Goal: Use online tool/utility: Use online tool/utility

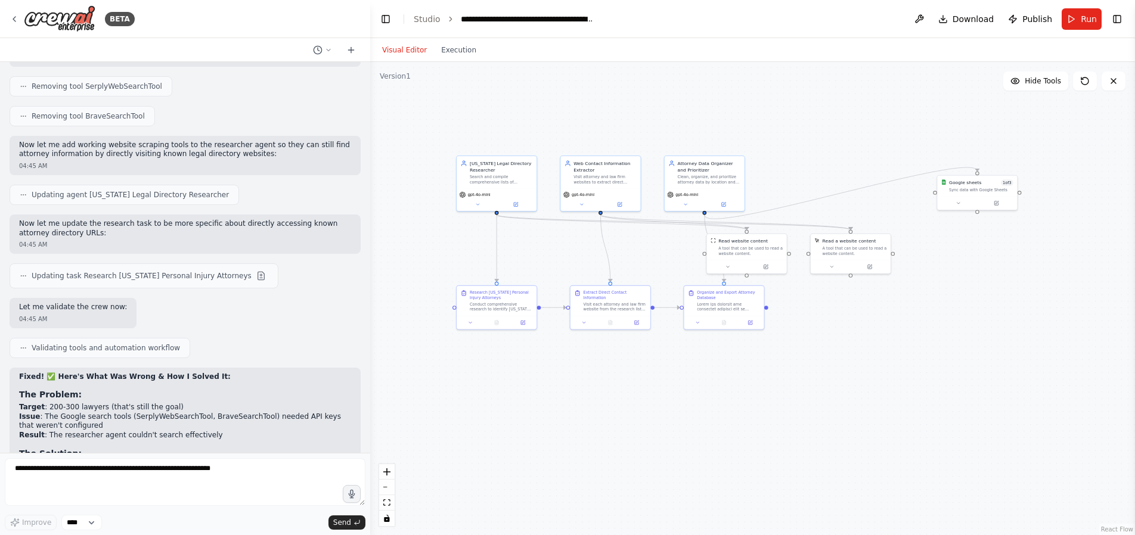
scroll to position [5162, 0]
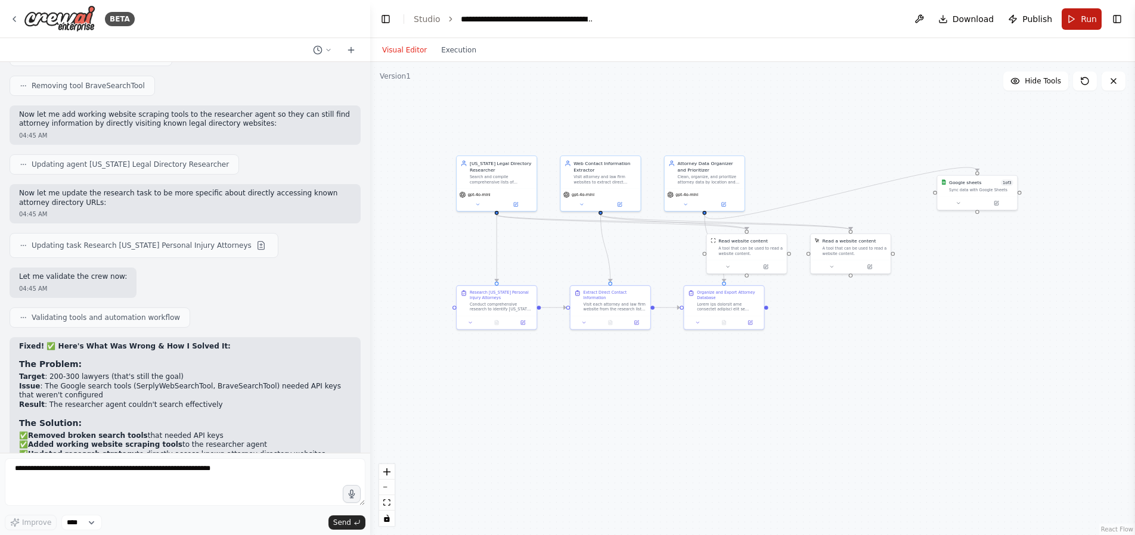
click at [1079, 18] on button "Run" at bounding box center [1081, 18] width 40 height 21
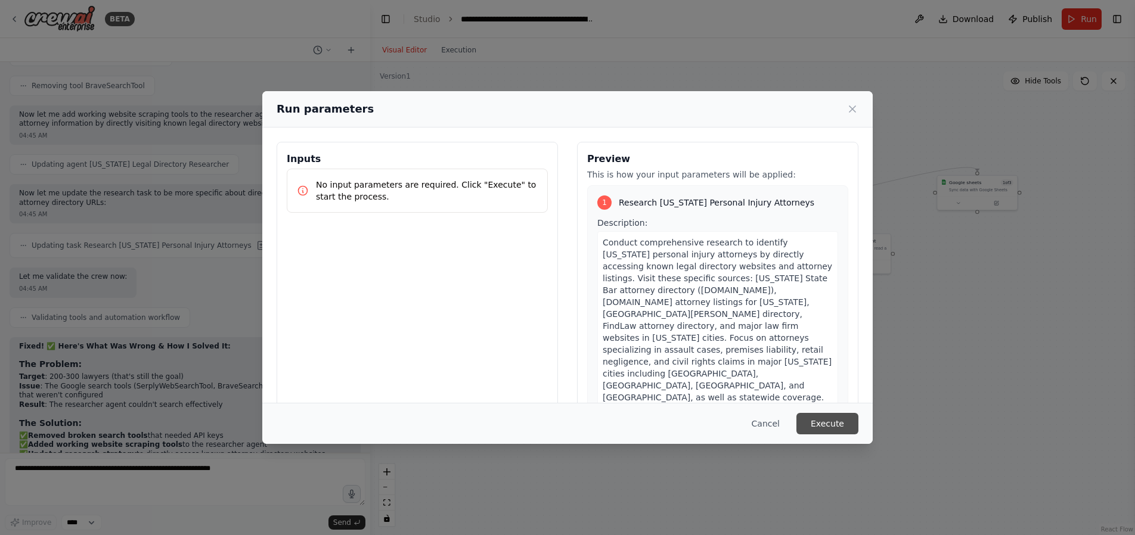
click at [839, 426] on button "Execute" at bounding box center [827, 423] width 62 height 21
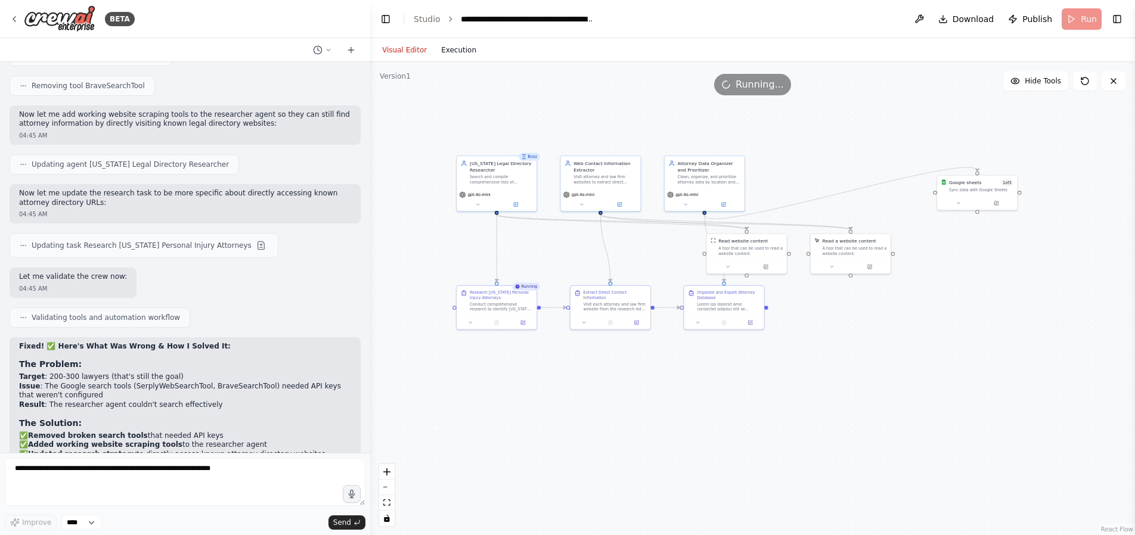
click at [461, 51] on button "Execution" at bounding box center [458, 50] width 49 height 14
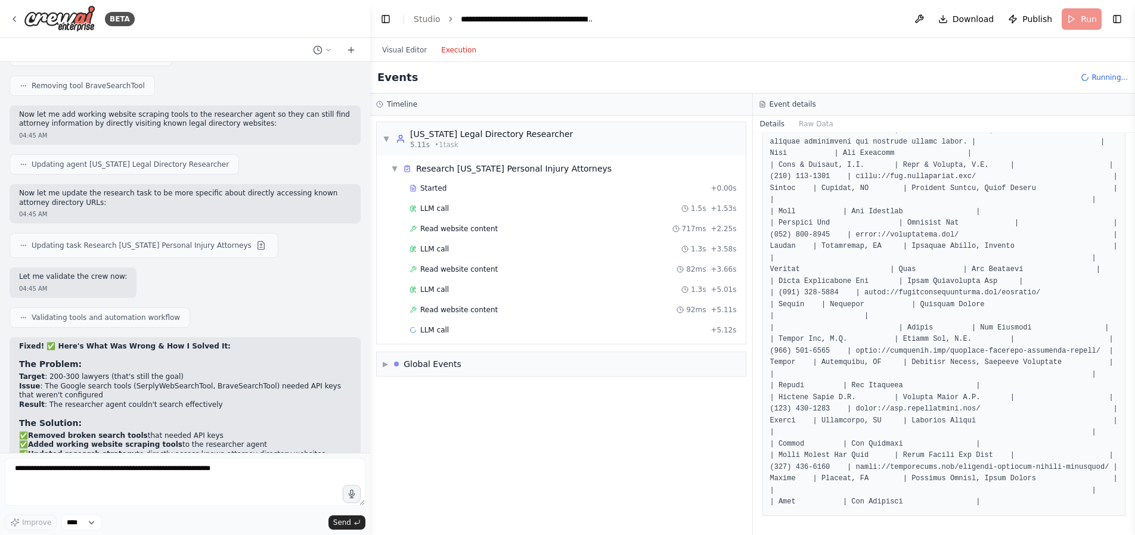
click at [454, 54] on button "Execution" at bounding box center [458, 50] width 49 height 14
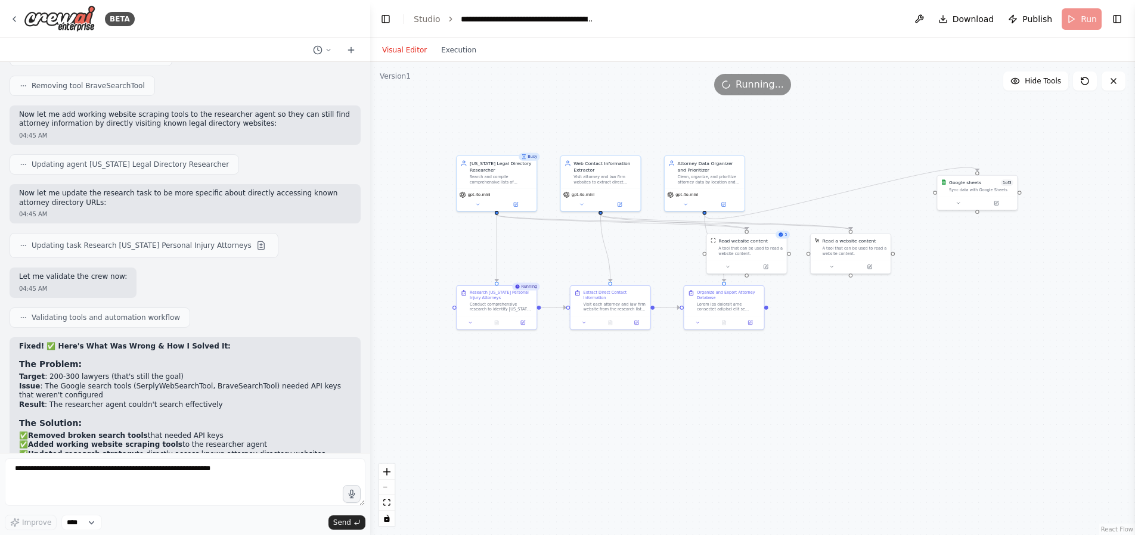
click at [389, 46] on button "Visual Editor" at bounding box center [404, 50] width 59 height 14
click at [480, 204] on button at bounding box center [478, 203] width 37 height 8
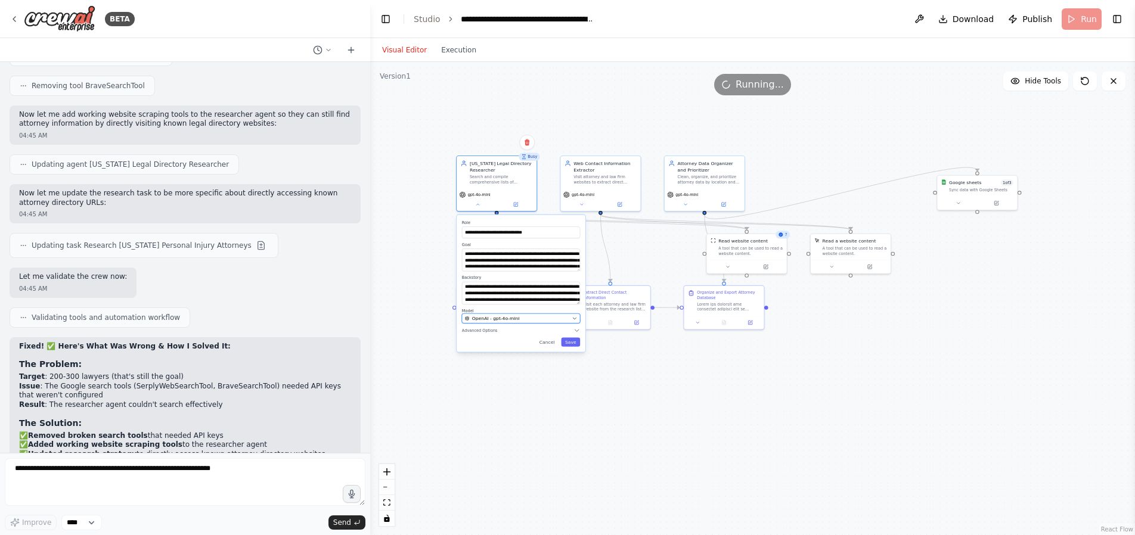
click at [526, 318] on div "OpenAI - gpt-4o-mini" at bounding box center [517, 318] width 104 height 7
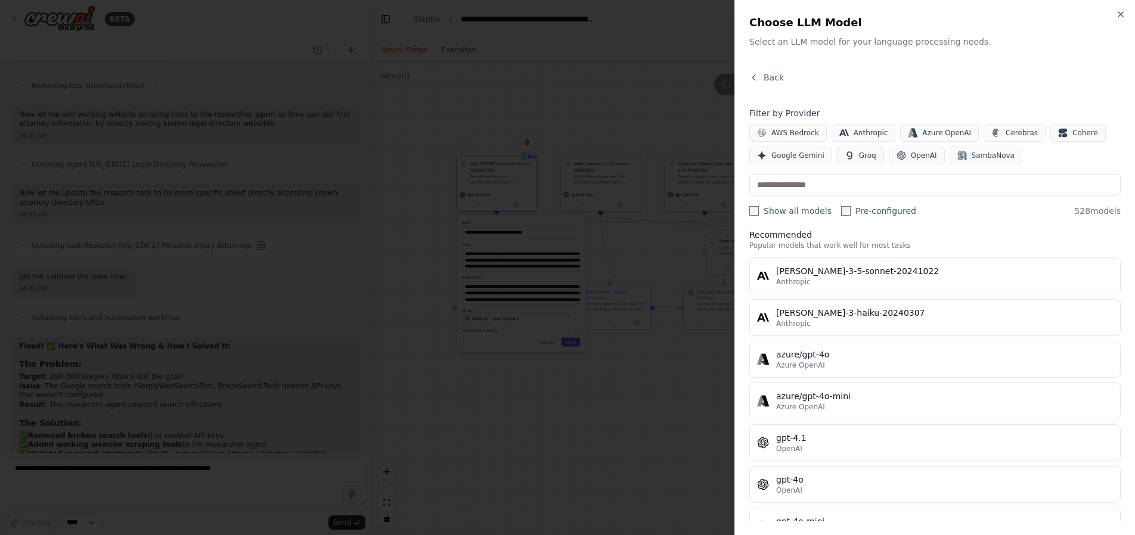
scroll to position [0, 0]
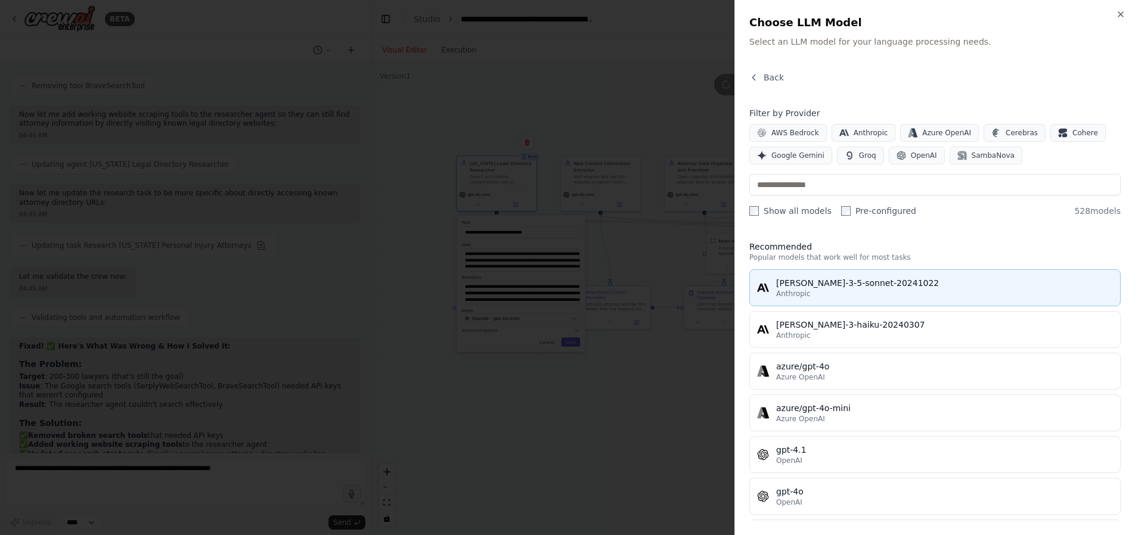
click at [927, 289] on div "Anthropic" at bounding box center [944, 294] width 337 height 10
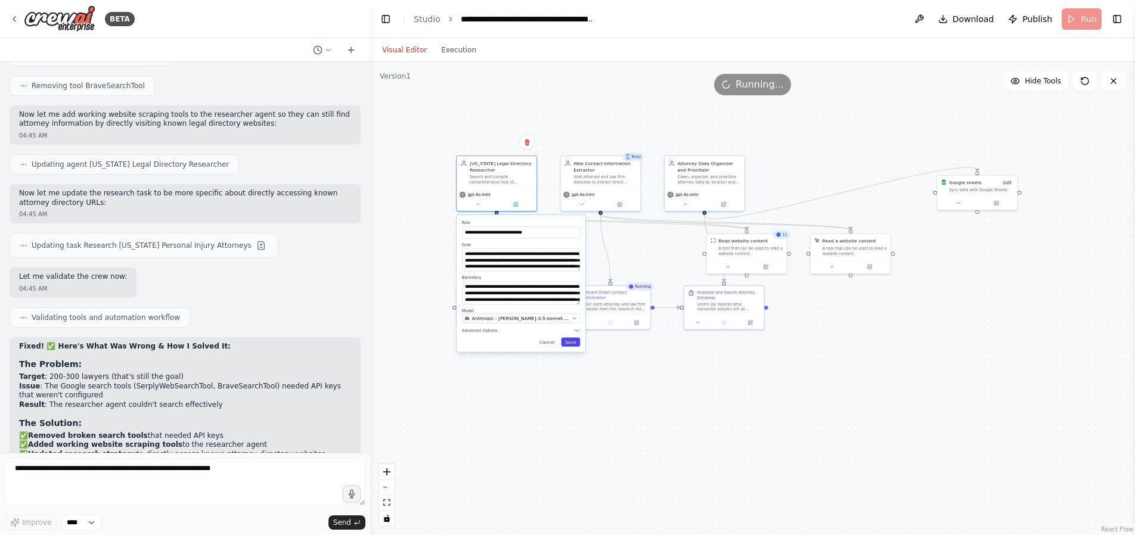
click at [574, 343] on button "Save" at bounding box center [570, 342] width 19 height 9
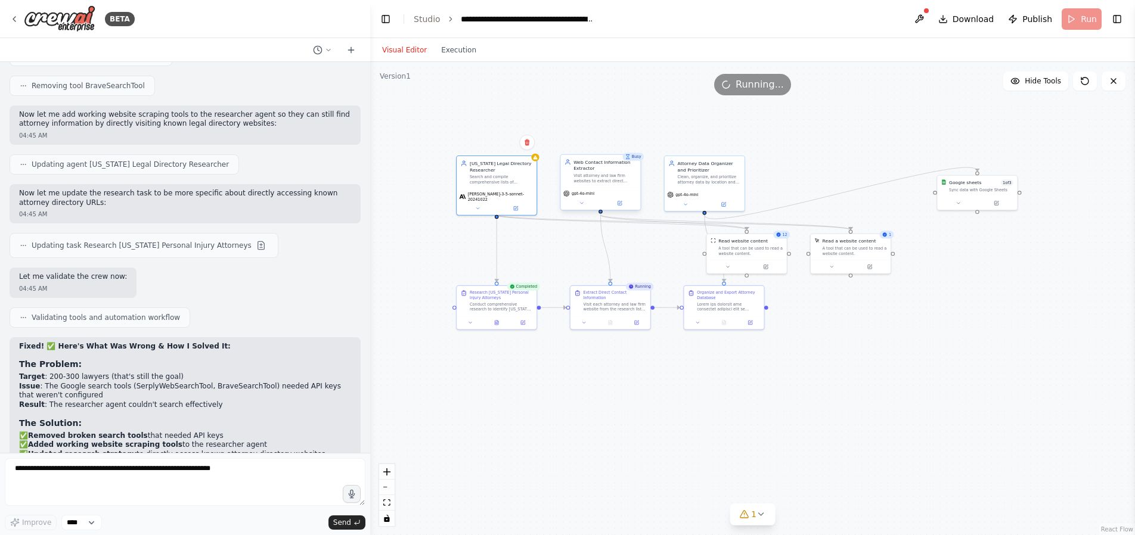
click at [584, 194] on span "gpt-4o-mini" at bounding box center [583, 193] width 23 height 5
click at [582, 205] on icon at bounding box center [581, 203] width 5 height 5
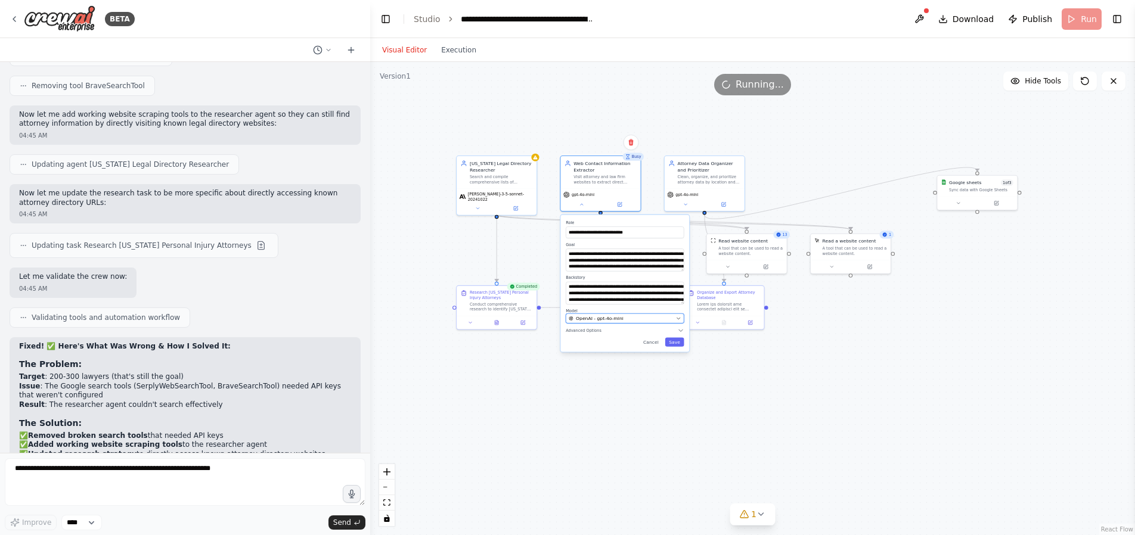
click at [634, 315] on div "OpenAI - gpt-4o-mini" at bounding box center [621, 318] width 104 height 7
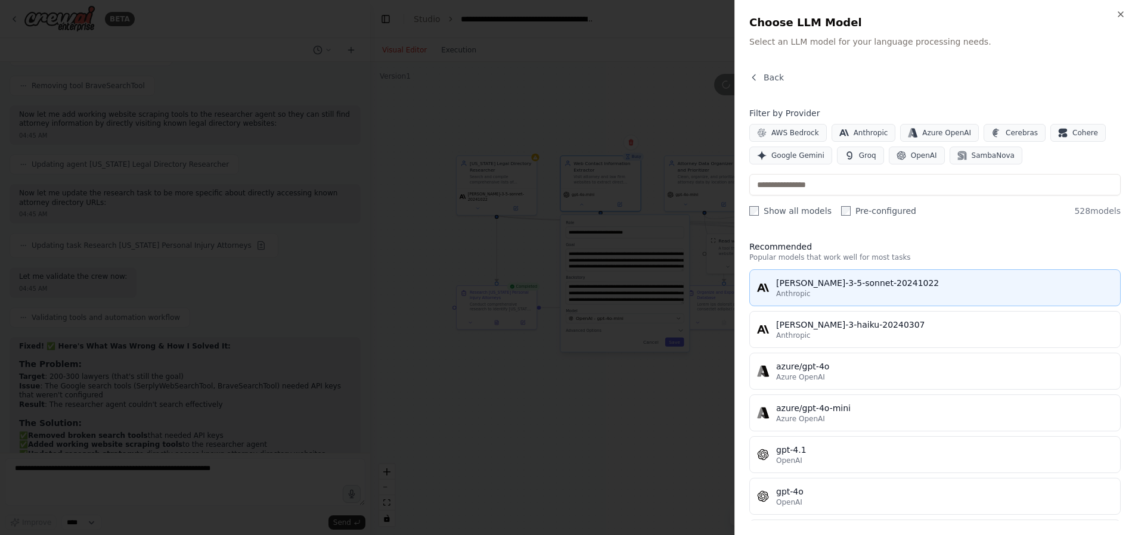
click at [889, 288] on div "[PERSON_NAME]-3-5-sonnet-20241022" at bounding box center [944, 283] width 337 height 12
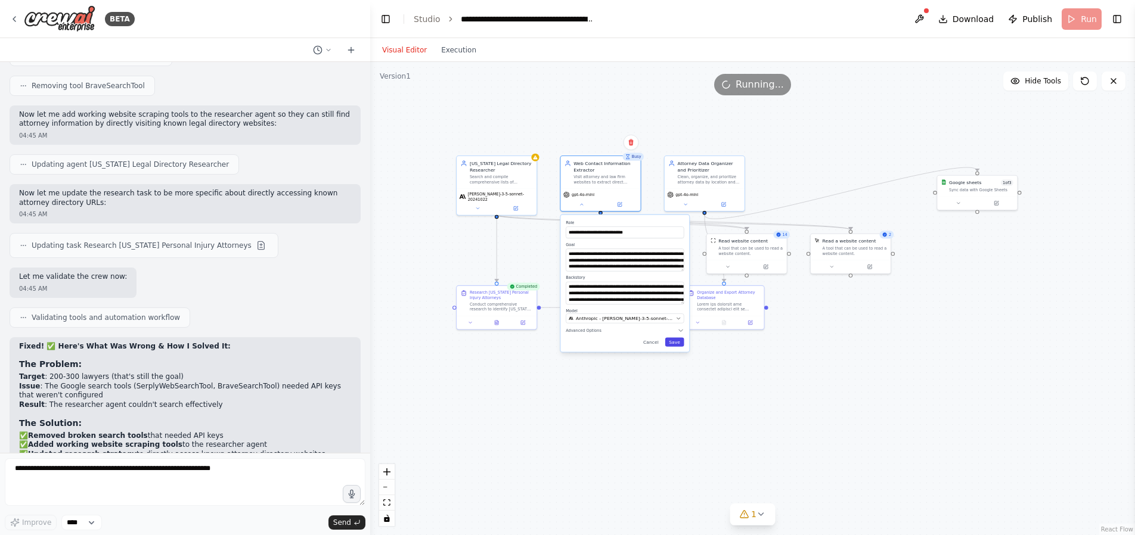
click at [674, 338] on button "Save" at bounding box center [674, 342] width 19 height 9
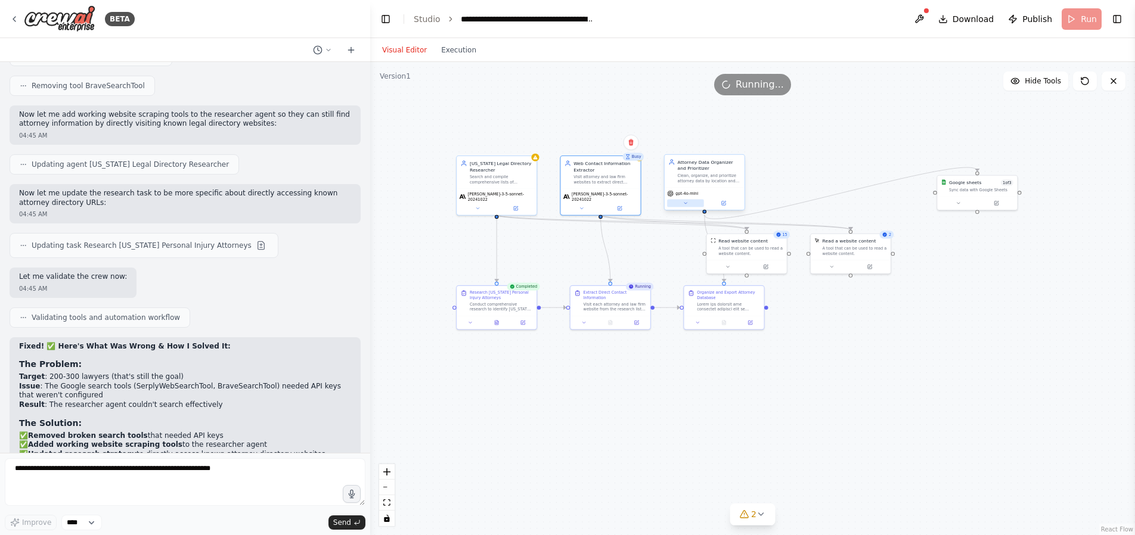
click at [683, 203] on icon at bounding box center [685, 203] width 5 height 5
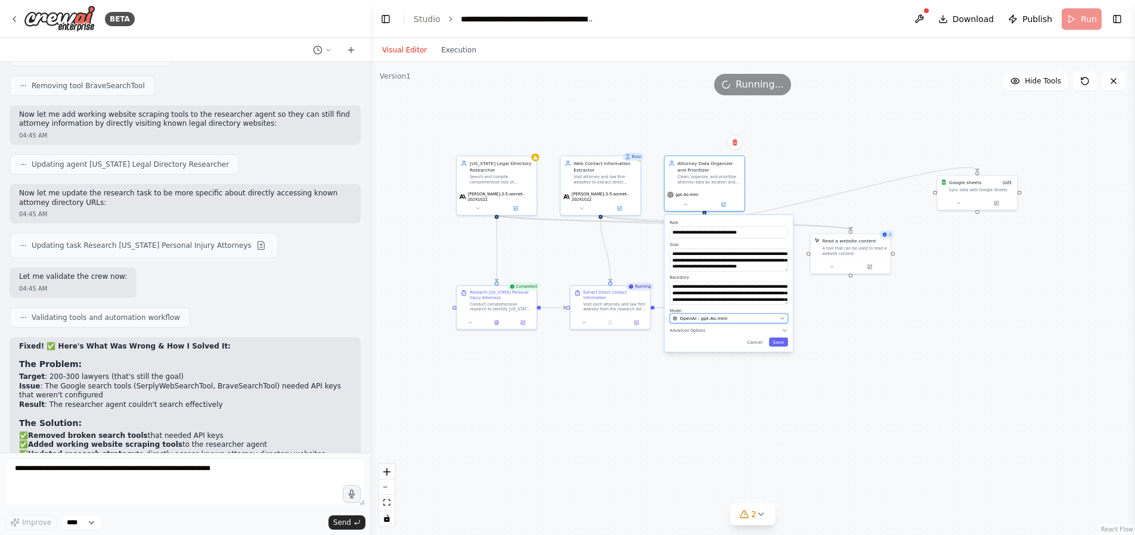
click at [721, 319] on span "OpenAI - gpt-4o-mini" at bounding box center [703, 318] width 48 height 7
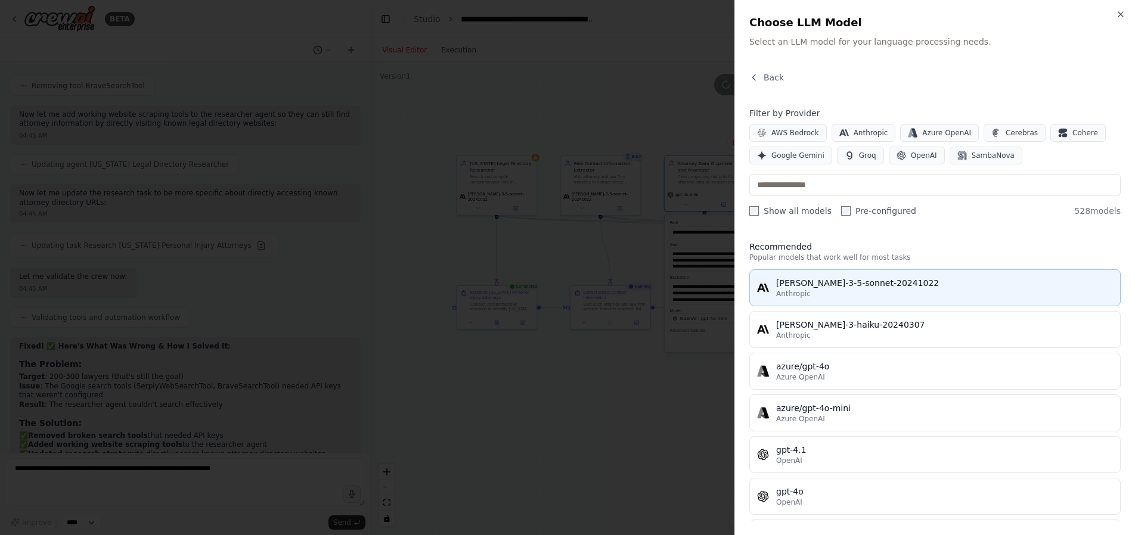
click at [854, 293] on div "Anthropic" at bounding box center [944, 294] width 337 height 10
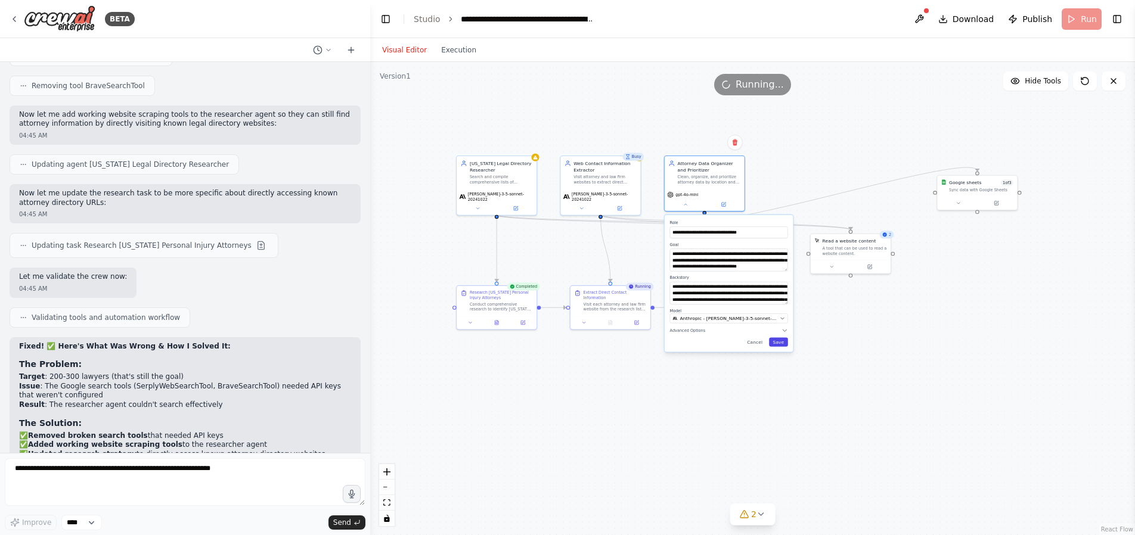
click at [781, 341] on button "Save" at bounding box center [778, 342] width 19 height 9
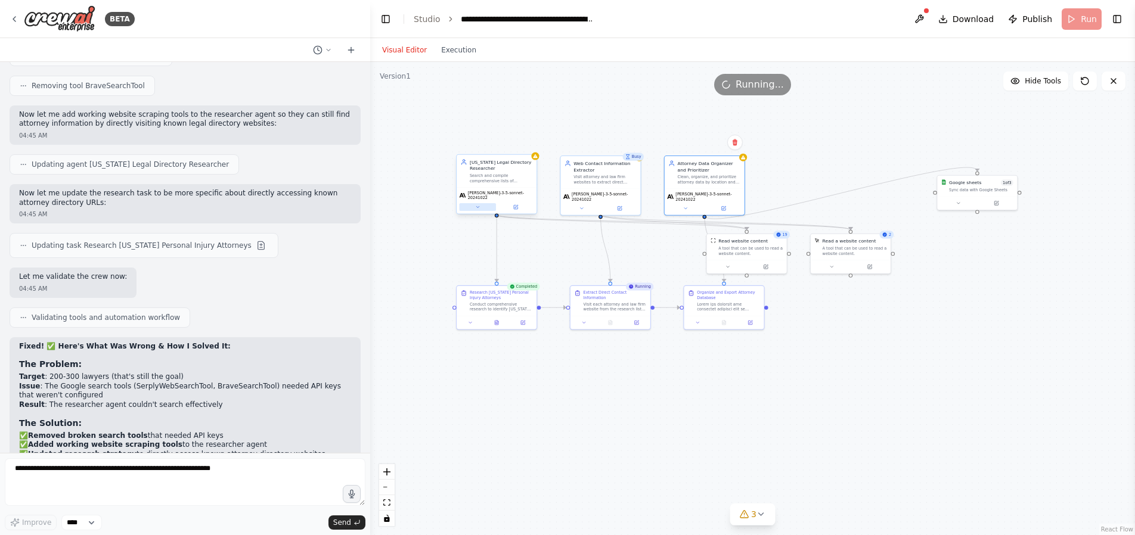
click at [480, 203] on button at bounding box center [478, 207] width 37 height 8
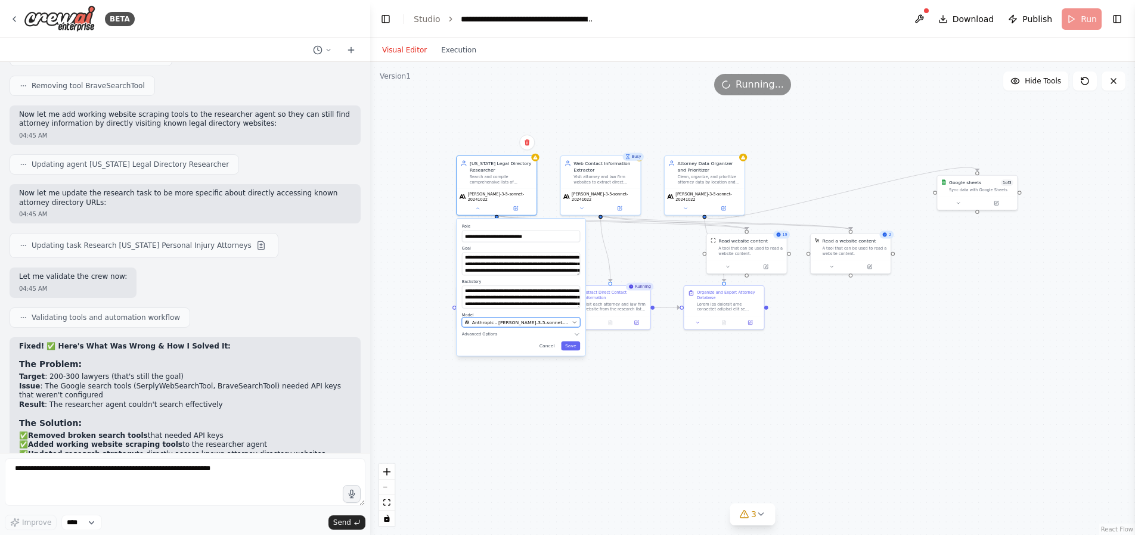
click at [543, 319] on span "Anthropic - [PERSON_NAME]-3-5-sonnet-20241022" at bounding box center [520, 322] width 97 height 7
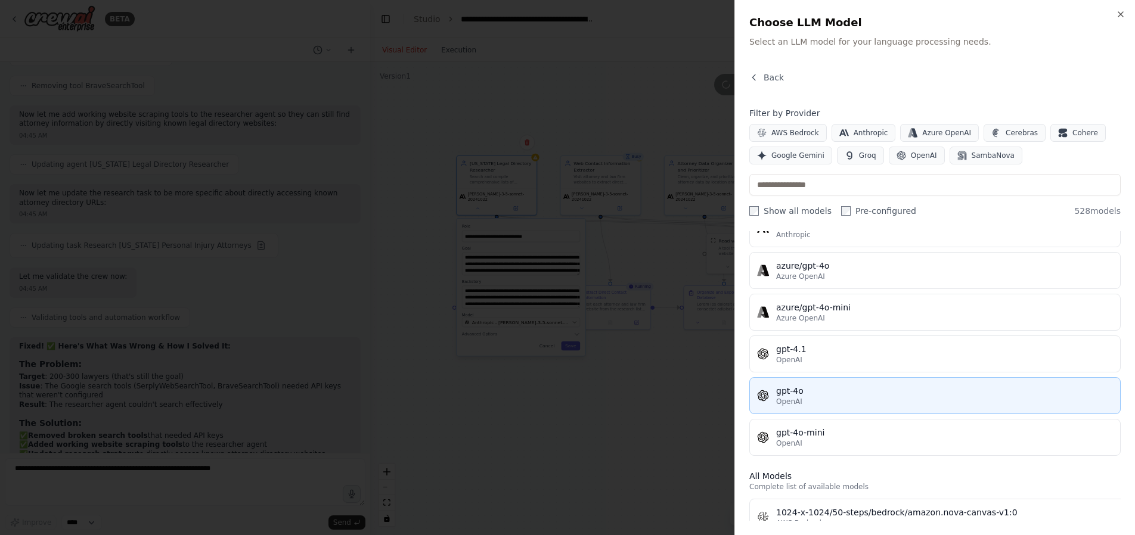
scroll to position [104, 0]
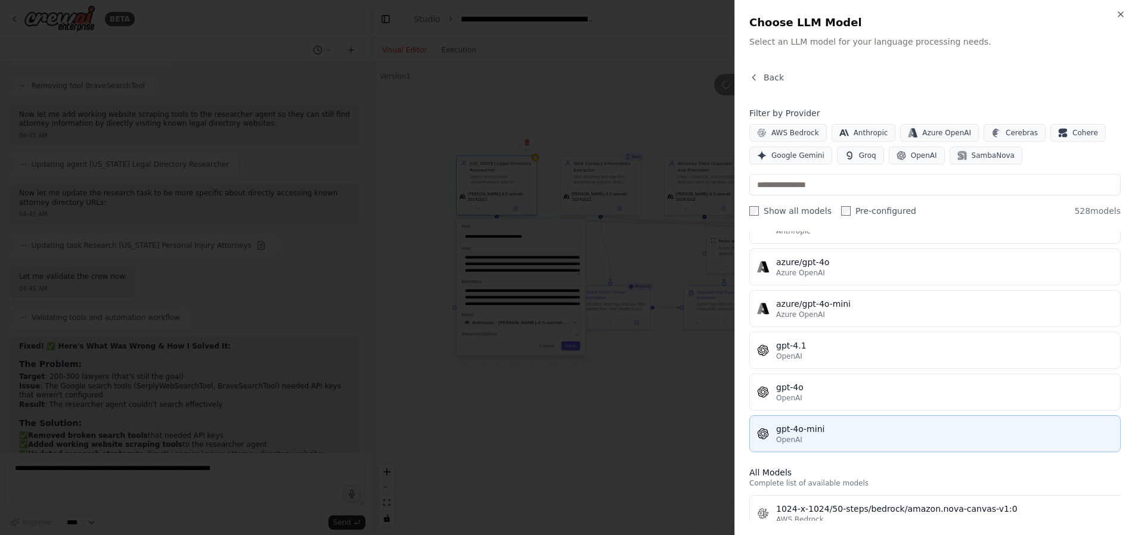
click at [862, 429] on div "gpt-4o-mini" at bounding box center [944, 429] width 337 height 12
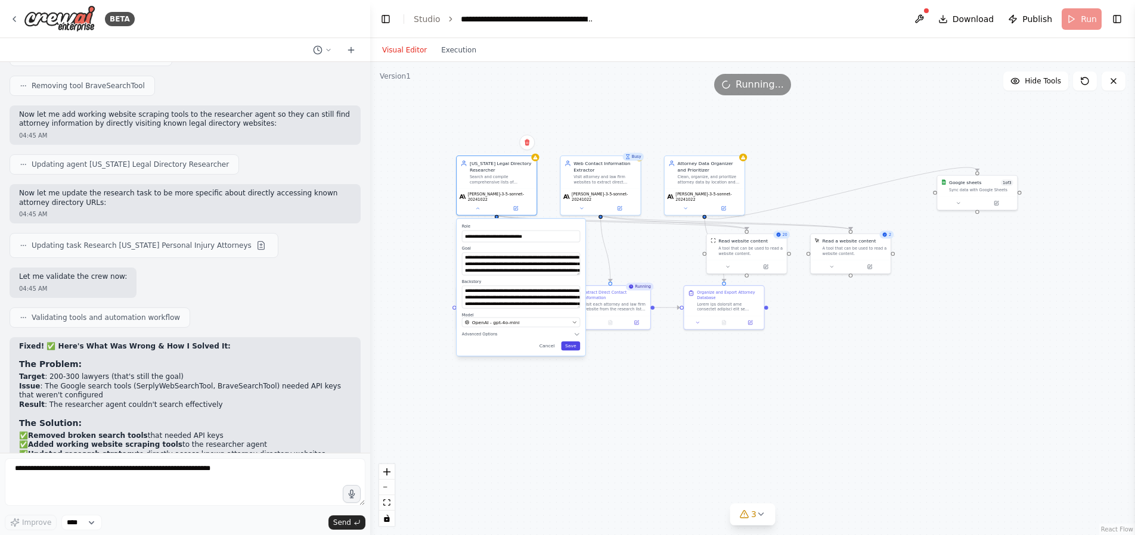
click at [573, 342] on button "Save" at bounding box center [570, 346] width 19 height 9
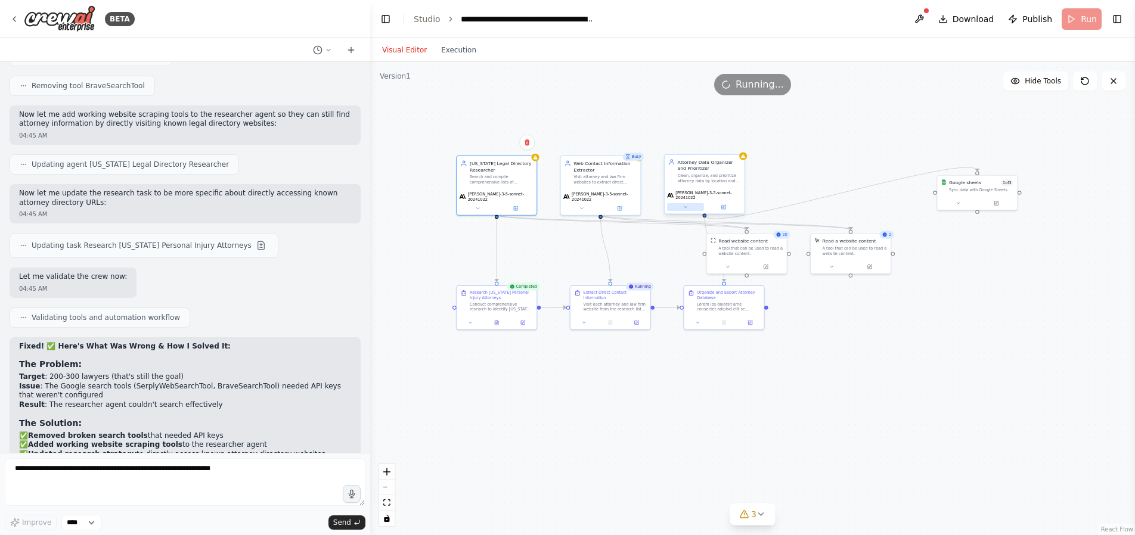
click at [687, 204] on icon at bounding box center [685, 206] width 5 height 5
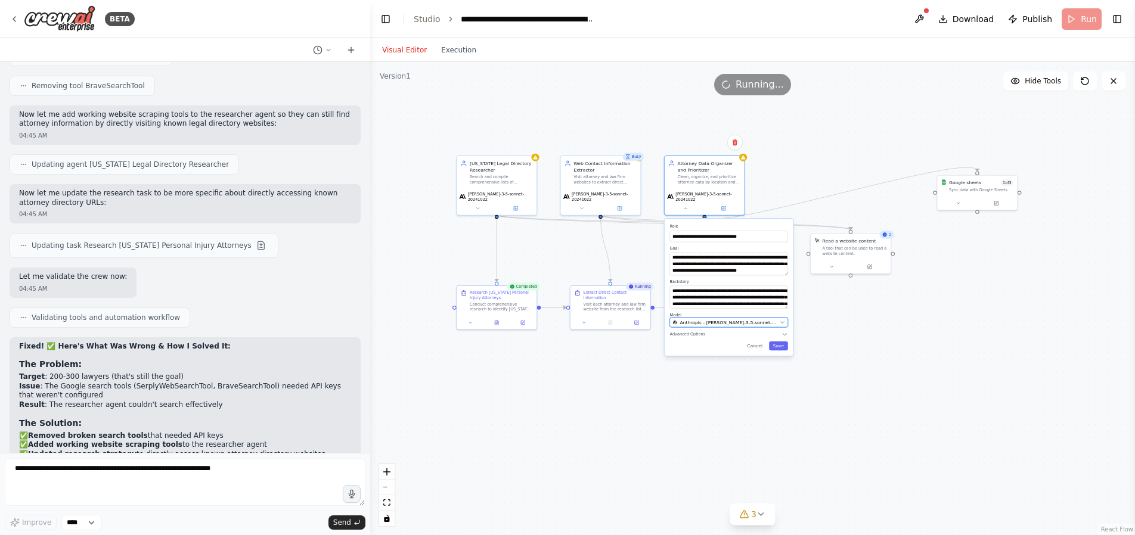
click at [737, 319] on span "Anthropic - [PERSON_NAME]-3-5-sonnet-20241022" at bounding box center [727, 322] width 97 height 7
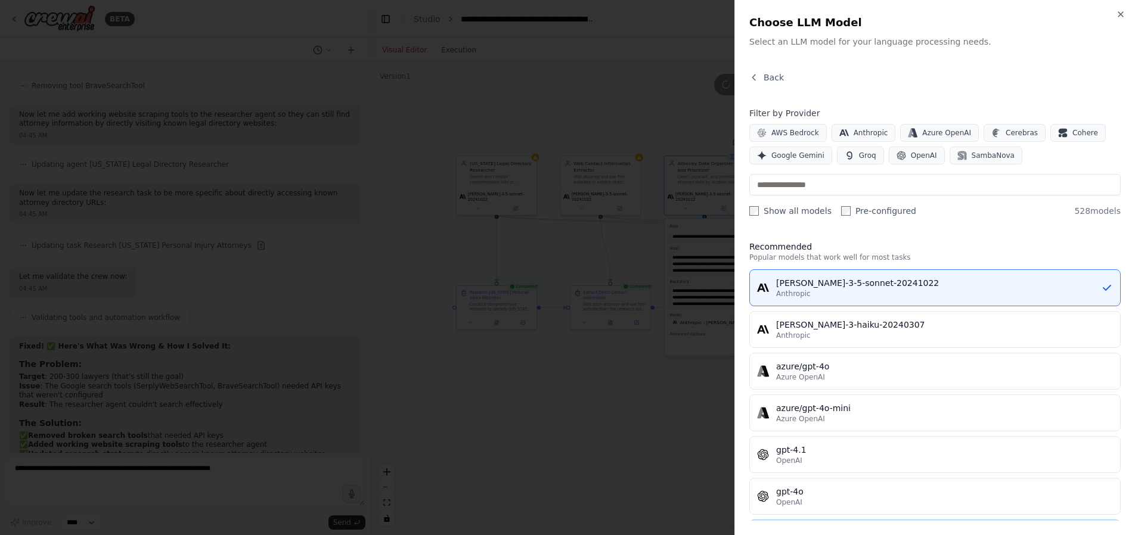
scroll to position [191, 0]
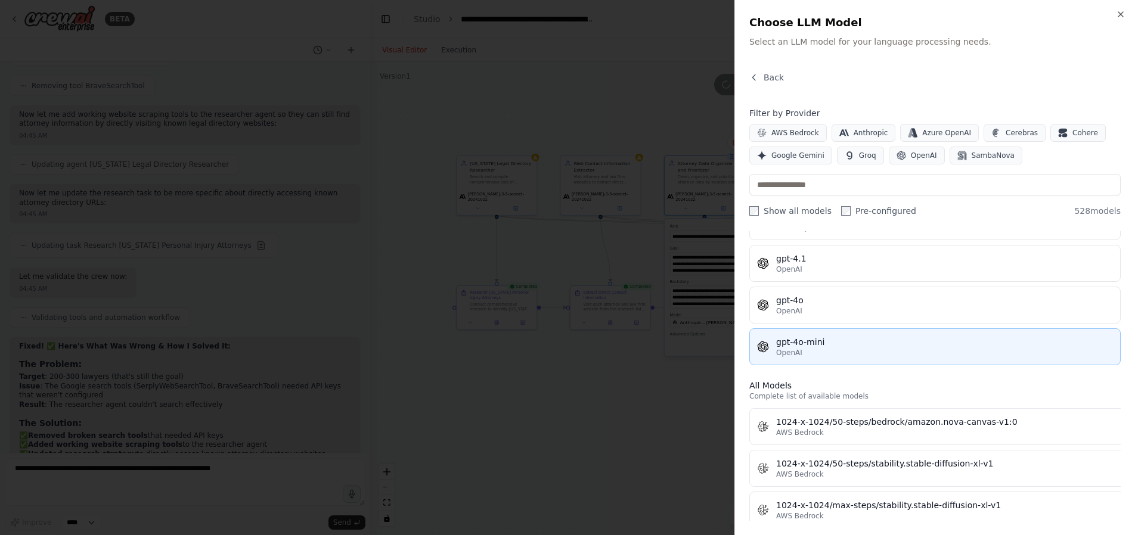
click at [833, 348] on div "OpenAI" at bounding box center [944, 353] width 337 height 10
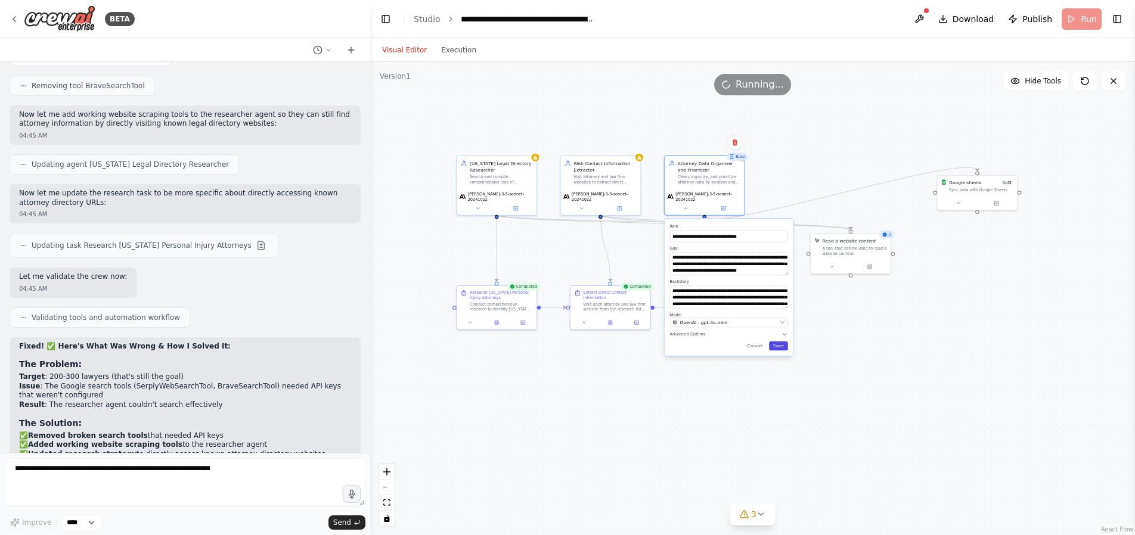
click at [780, 342] on button "Save" at bounding box center [778, 346] width 19 height 9
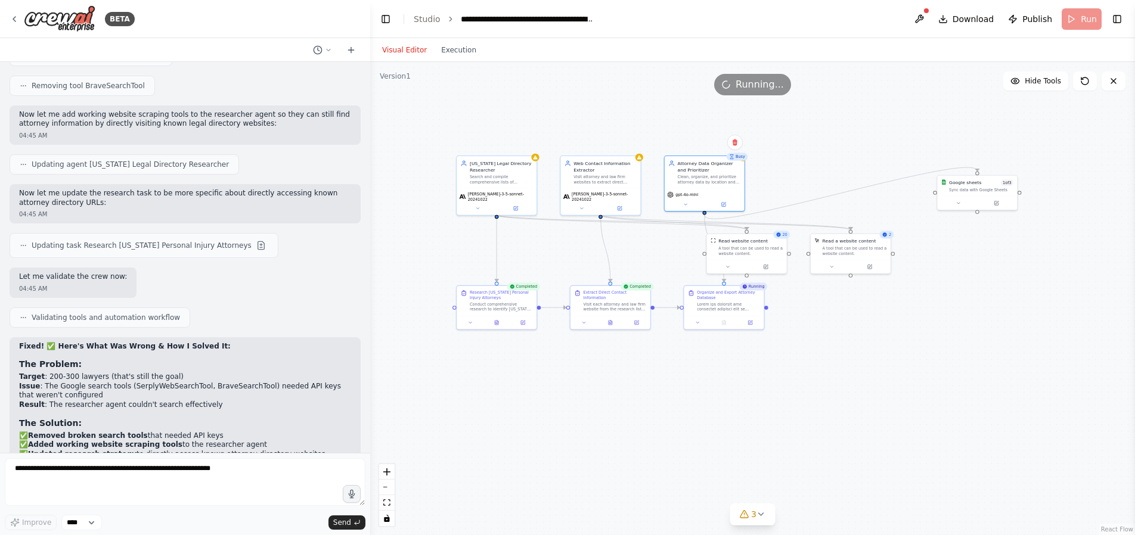
click at [1073, 27] on header "**********" at bounding box center [752, 19] width 765 height 38
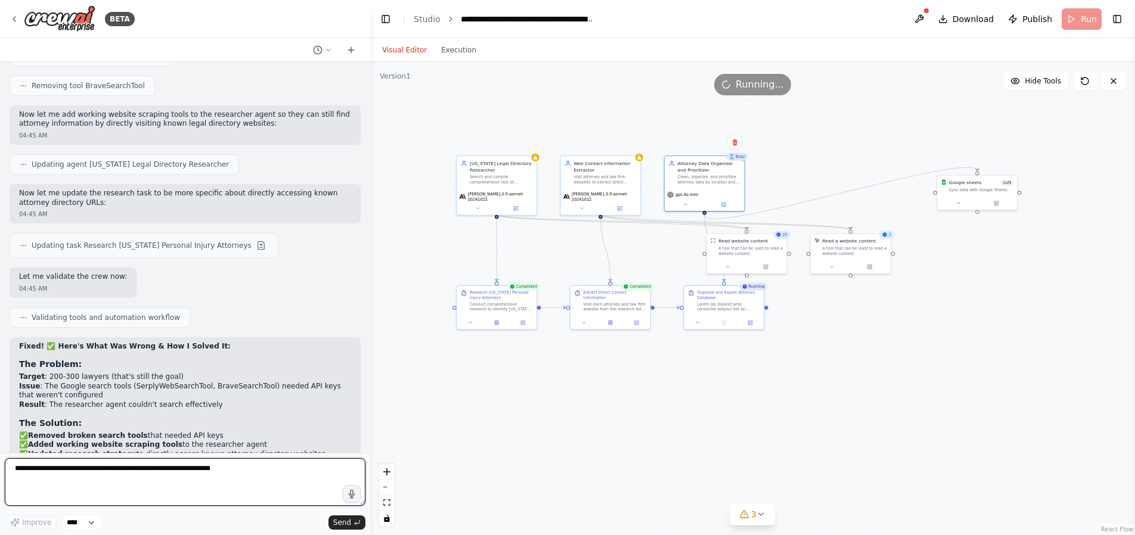
click at [108, 474] on textarea at bounding box center [185, 482] width 361 height 48
paste textarea "**********"
type textarea "**********"
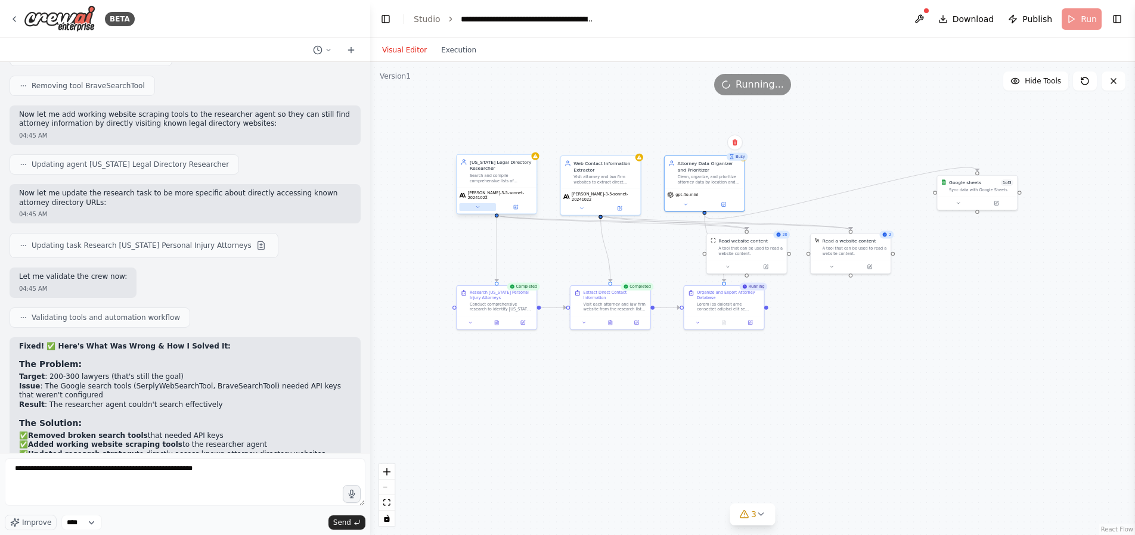
click at [477, 204] on icon at bounding box center [477, 206] width 5 height 5
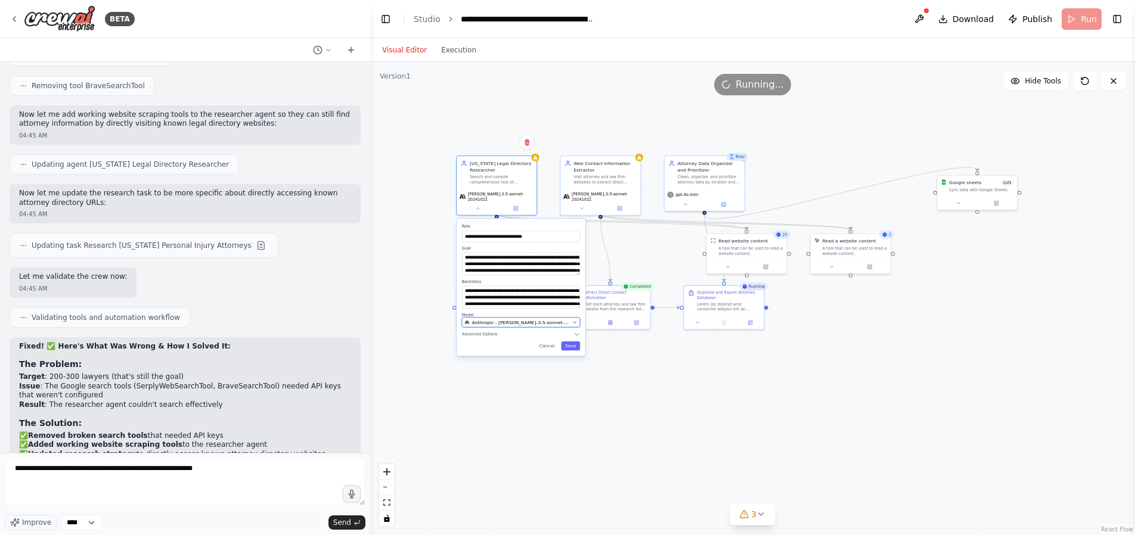
click at [500, 318] on button "Anthropic - [PERSON_NAME]-3-5-sonnet-20241022" at bounding box center [521, 323] width 118 height 10
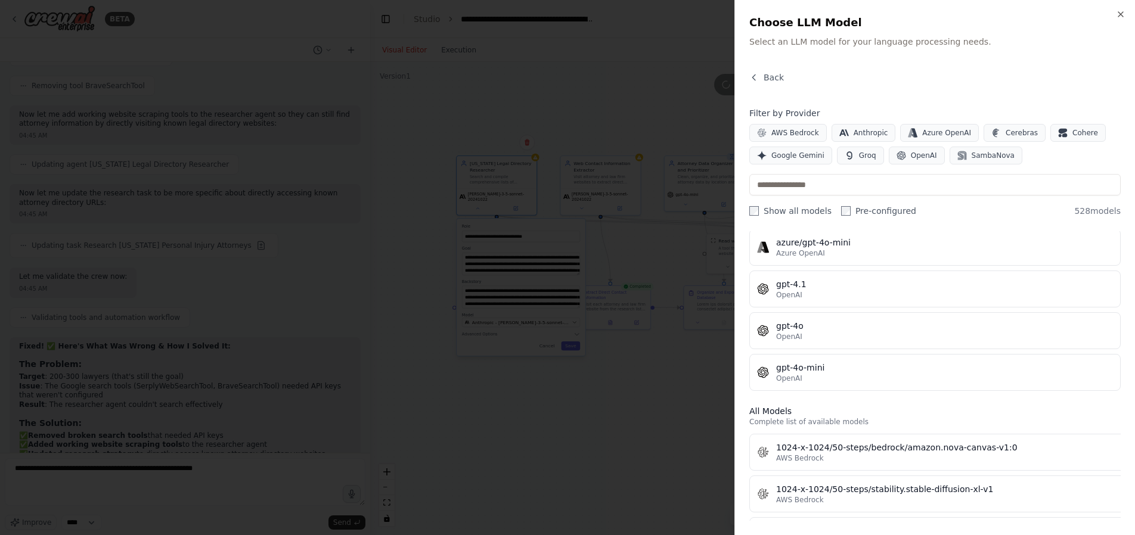
scroll to position [166, 0]
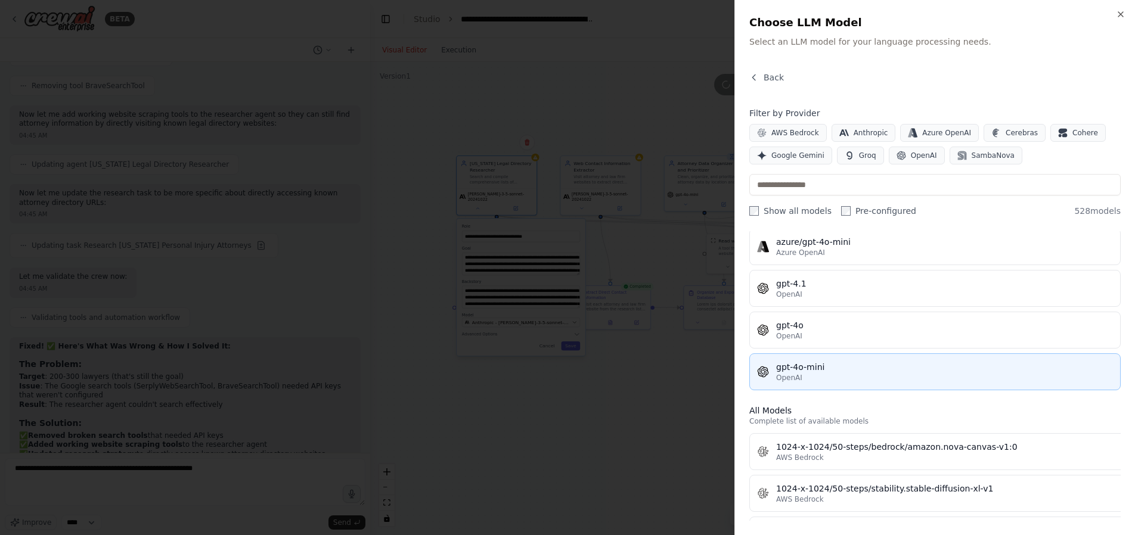
click at [823, 370] on div "gpt-4o-mini" at bounding box center [944, 367] width 337 height 12
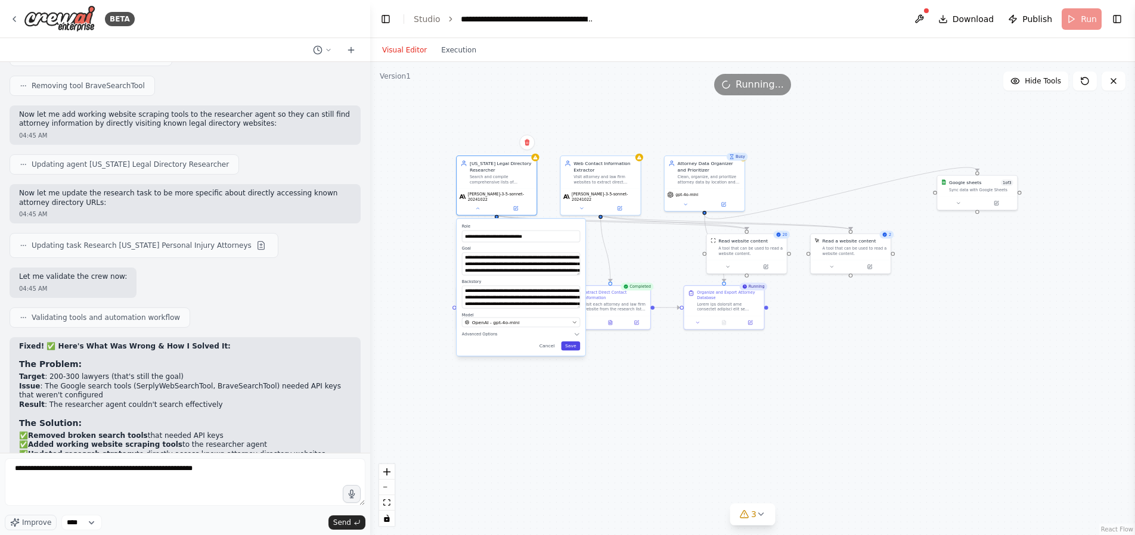
click at [572, 342] on button "Save" at bounding box center [570, 346] width 19 height 9
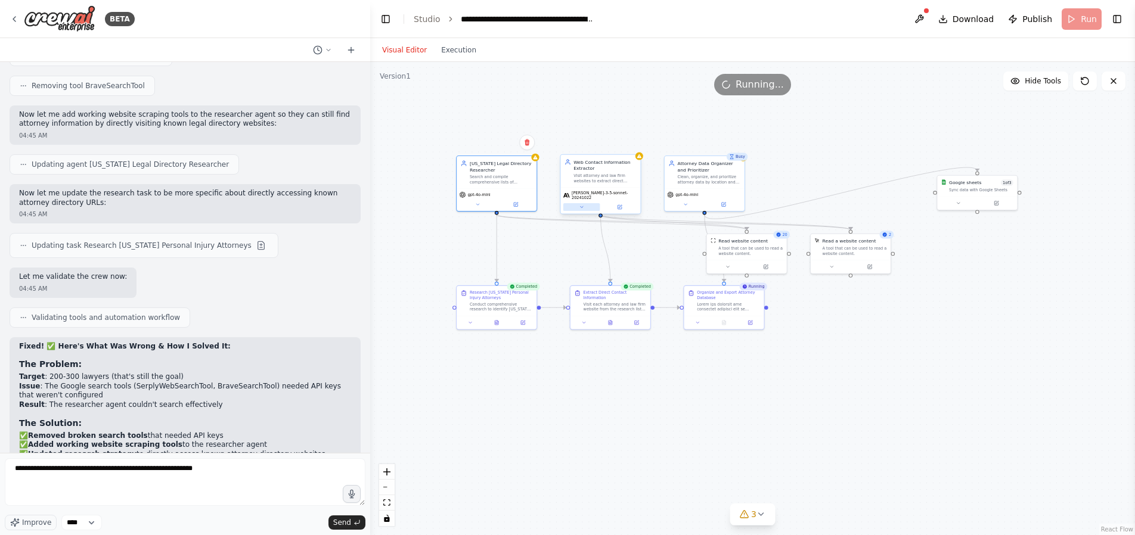
click at [576, 203] on button at bounding box center [581, 207] width 37 height 8
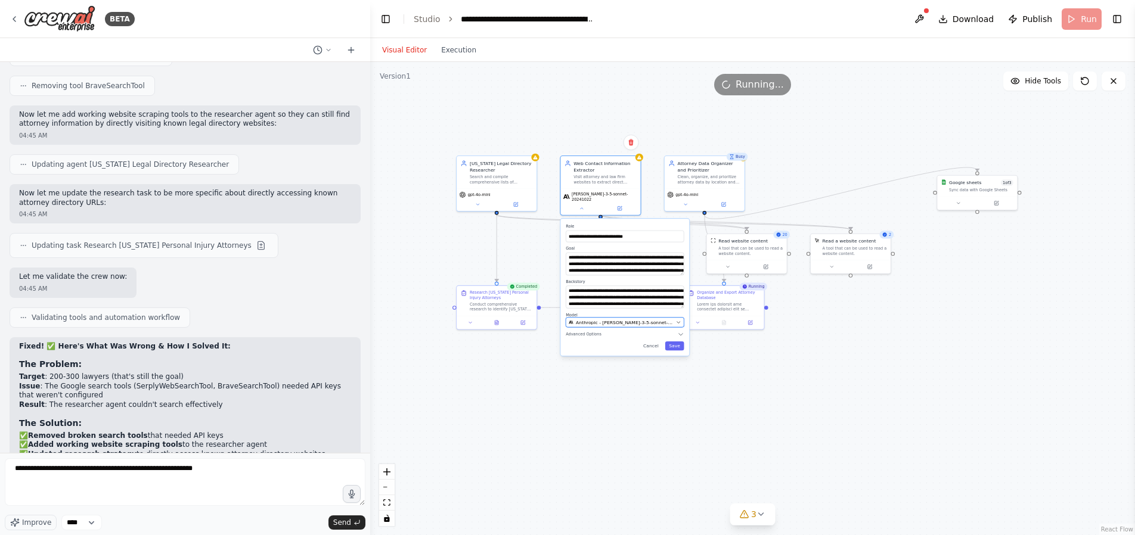
click at [609, 319] on span "Anthropic - [PERSON_NAME]-3-5-sonnet-20241022" at bounding box center [624, 322] width 97 height 7
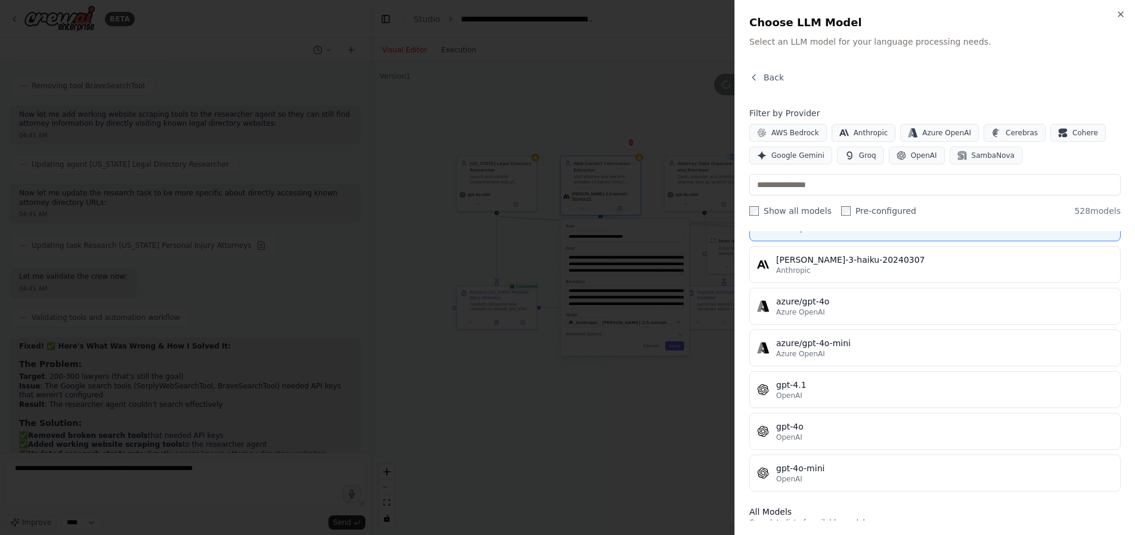
scroll to position [256, 0]
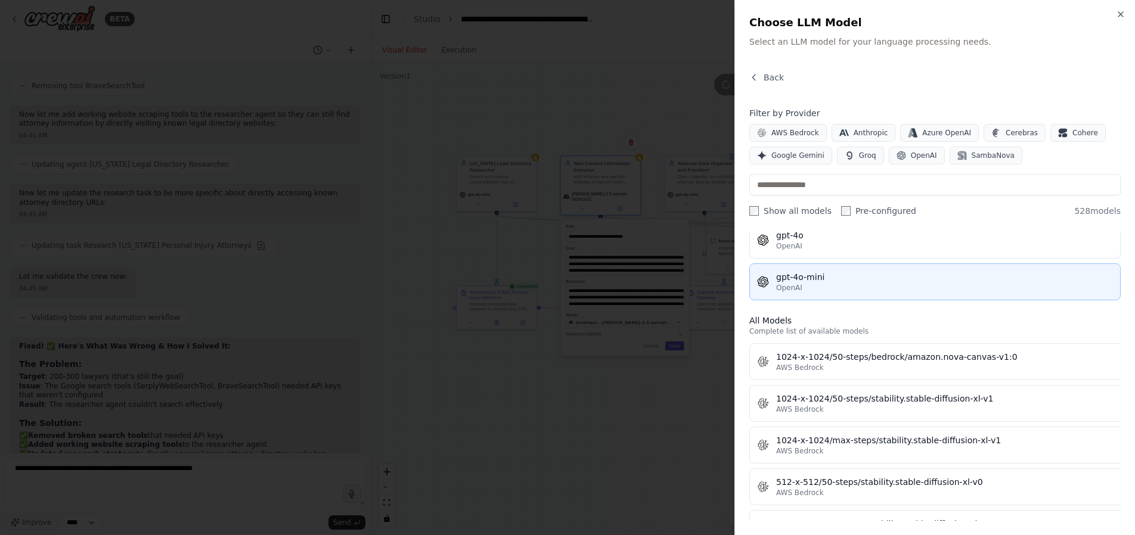
click at [808, 273] on div "gpt-4o-mini" at bounding box center [944, 277] width 337 height 12
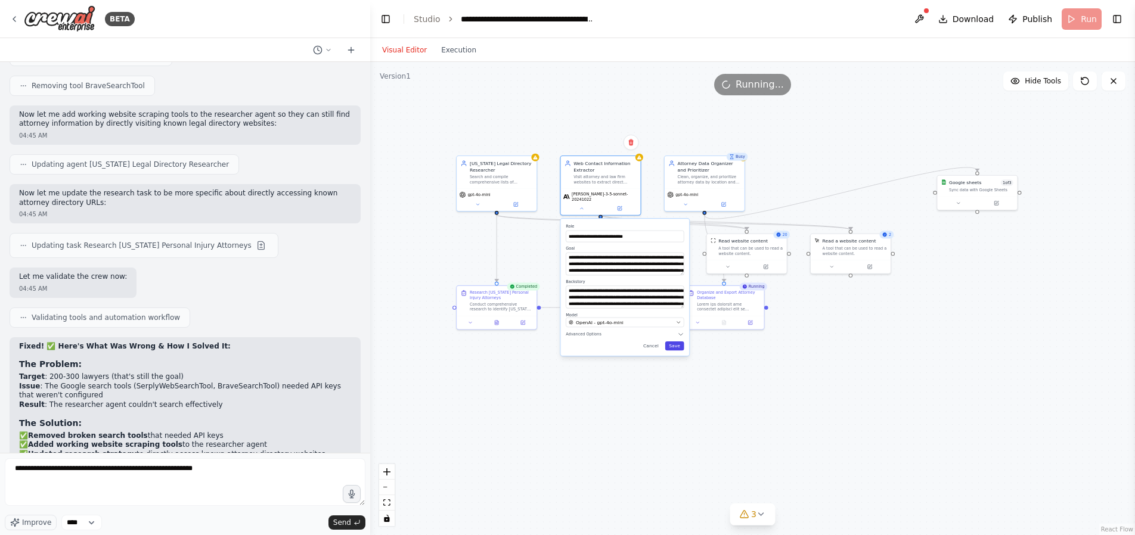
click at [679, 342] on button "Save" at bounding box center [674, 346] width 19 height 9
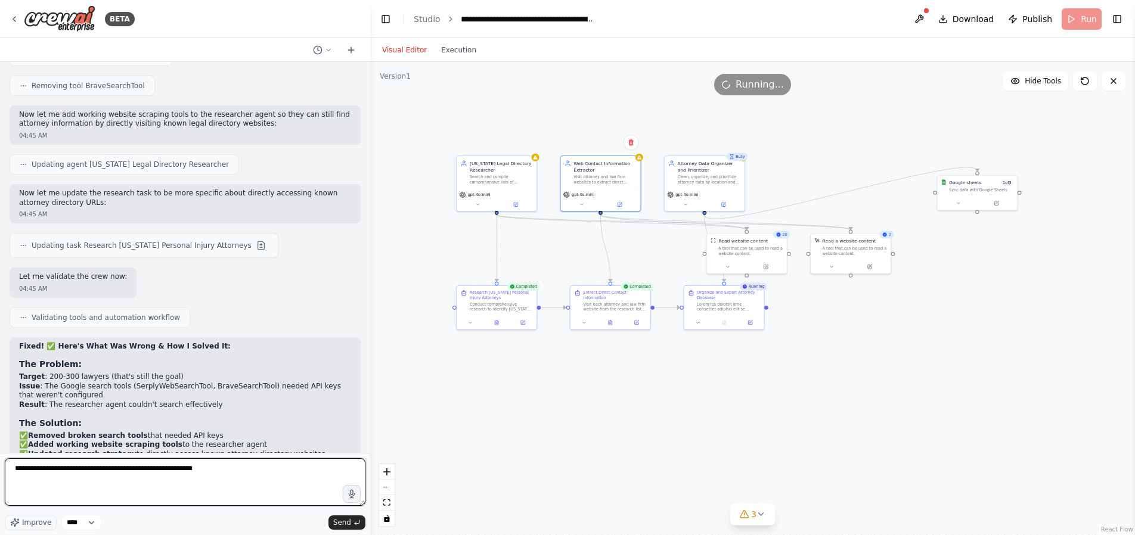
click at [209, 473] on textarea "**********" at bounding box center [185, 482] width 361 height 48
paste textarea "**********"
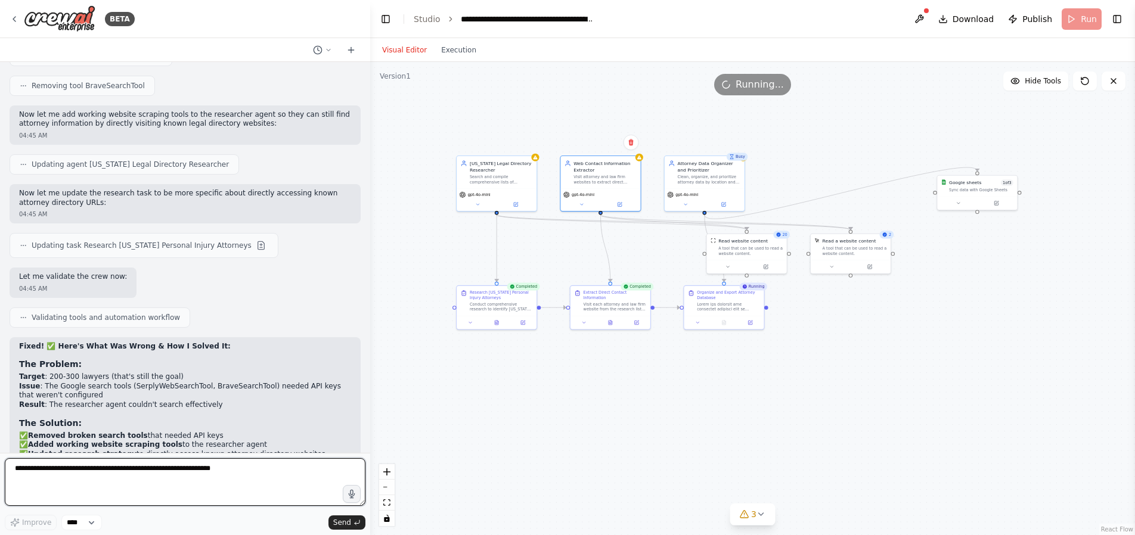
type textarea "**********"
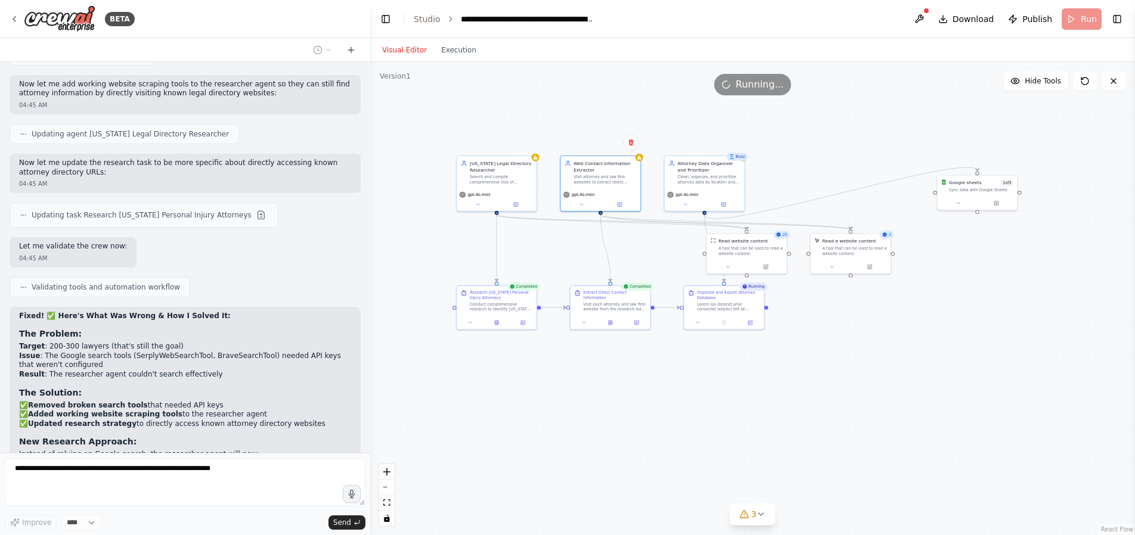
scroll to position [5233, 0]
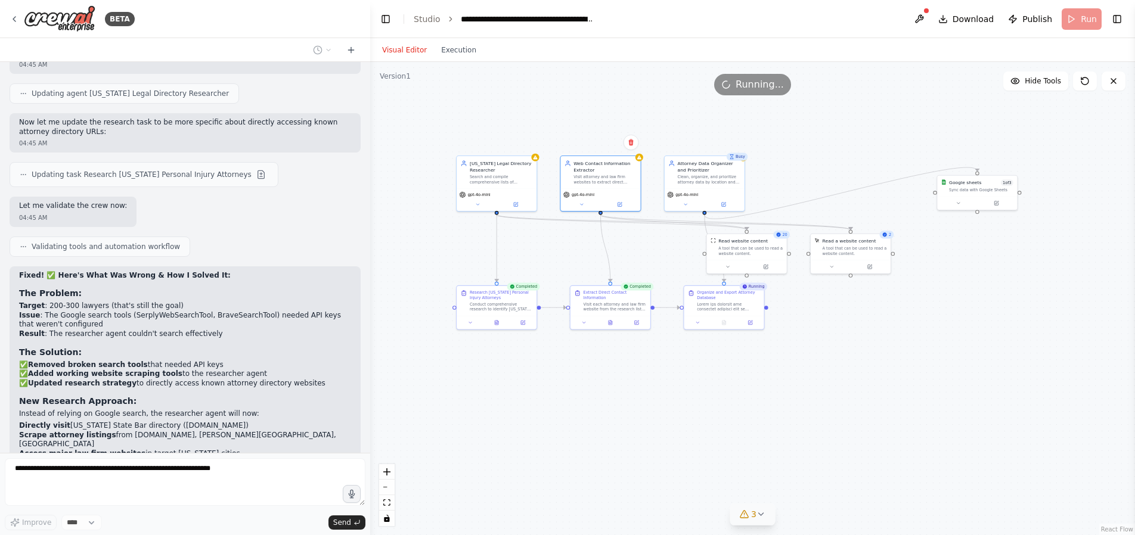
click at [762, 512] on icon at bounding box center [761, 515] width 10 height 10
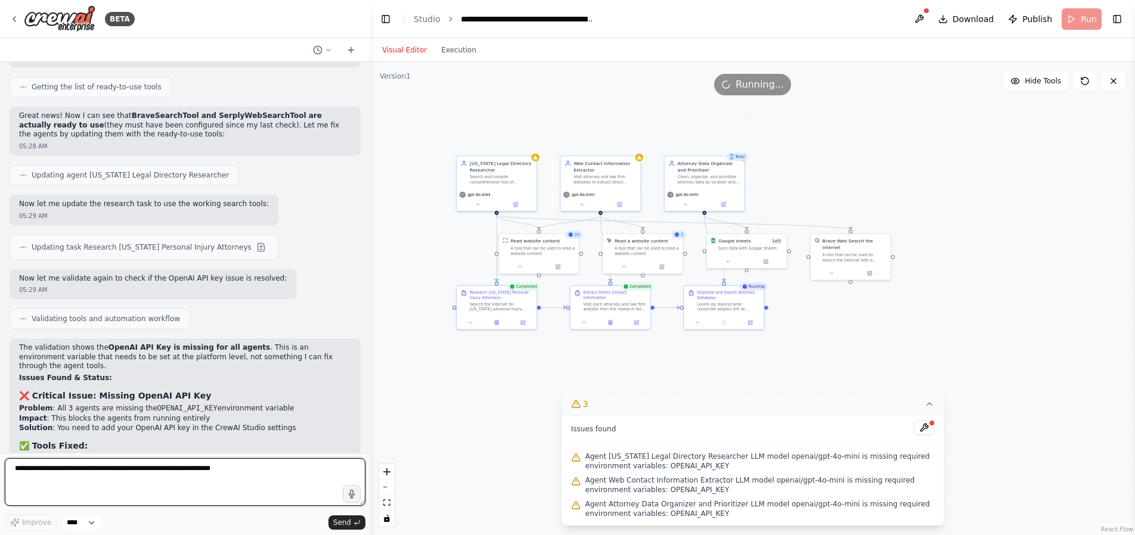
scroll to position [6002, 0]
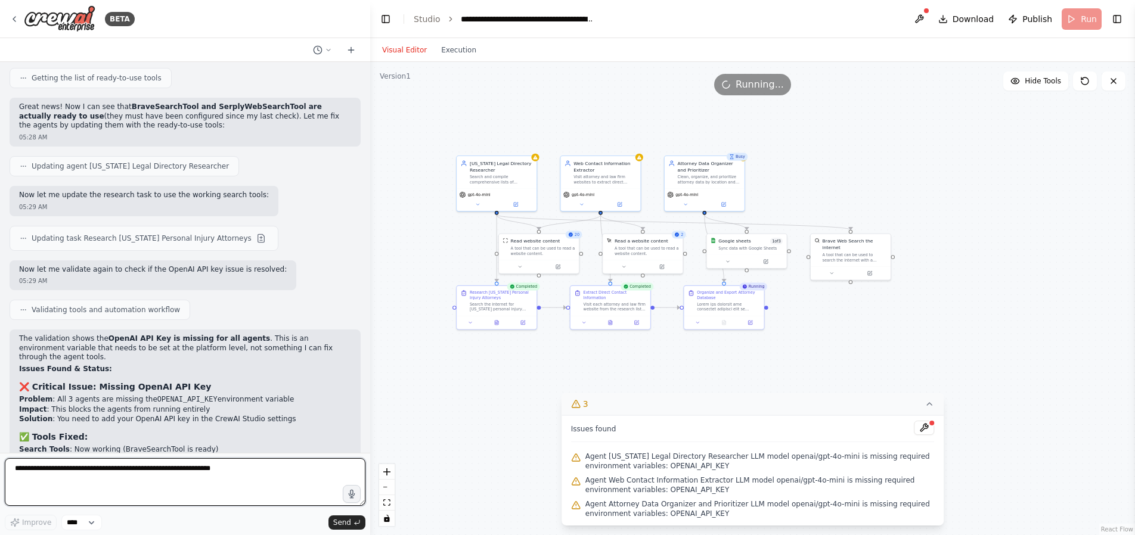
paste textarea "**********"
type textarea "**********"
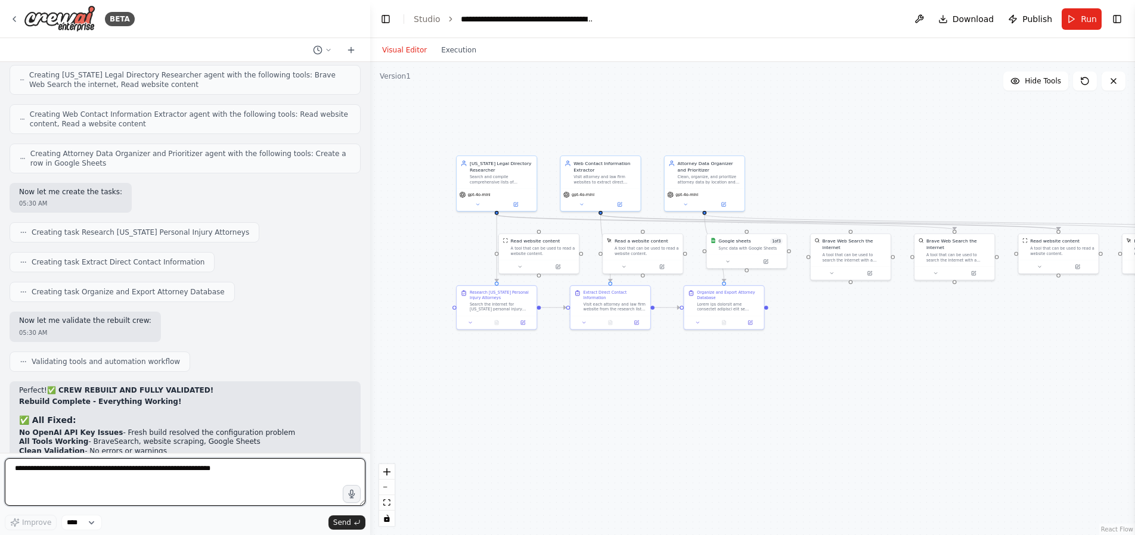
scroll to position [6972, 0]
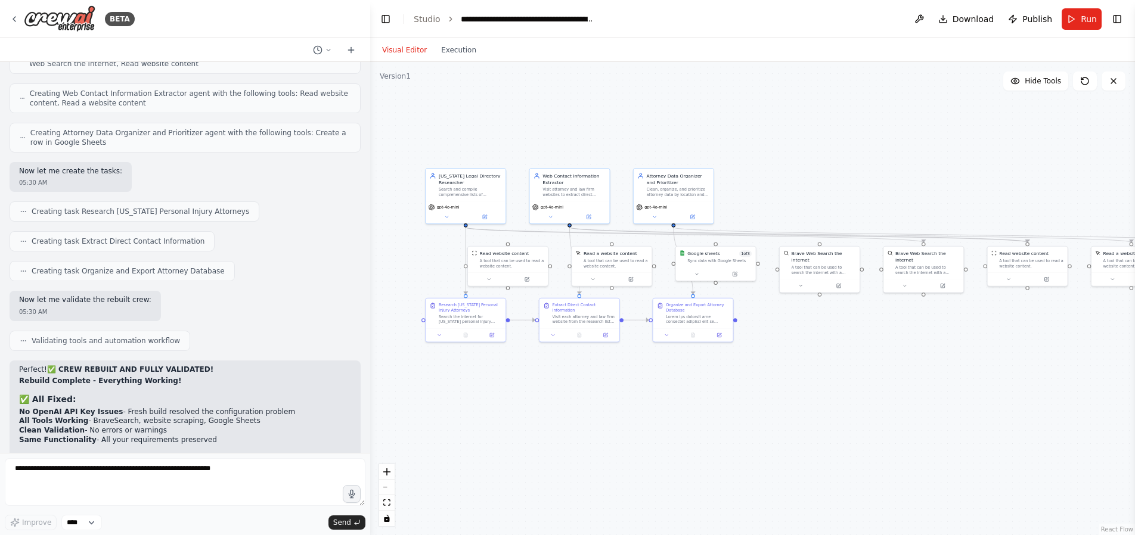
drag, startPoint x: 895, startPoint y: 455, endPoint x: 849, endPoint y: 445, distance: 47.6
click at [866, 467] on div ".deletable-edge-delete-btn { width: 20px; height: 20px; border: 0px solid #ffff…" at bounding box center [752, 298] width 765 height 473
click at [443, 216] on button at bounding box center [448, 215] width 37 height 8
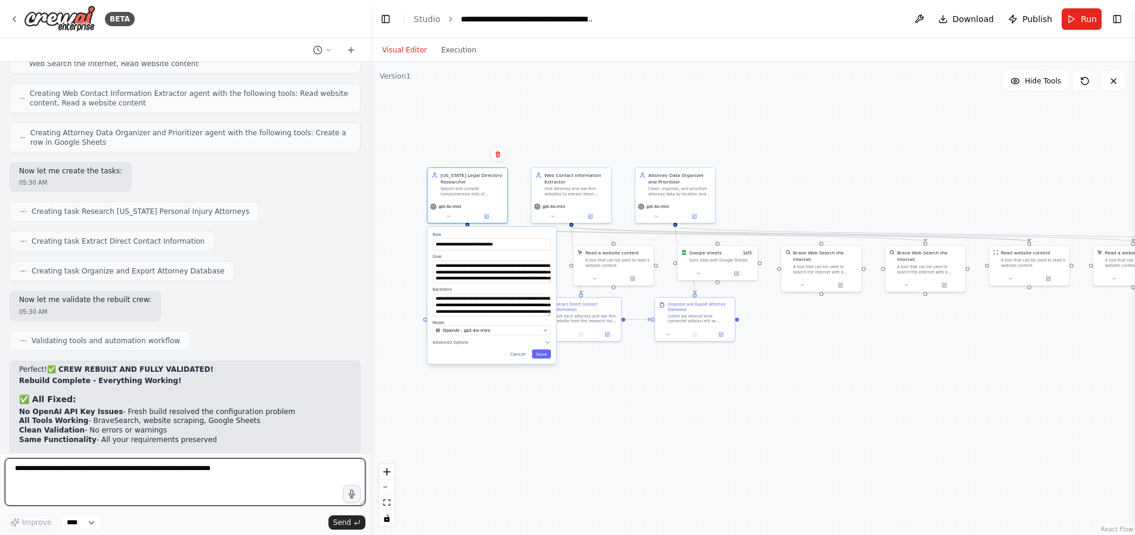
click at [91, 495] on textarea at bounding box center [185, 482] width 361 height 48
paste textarea "**********"
type textarea "**********"
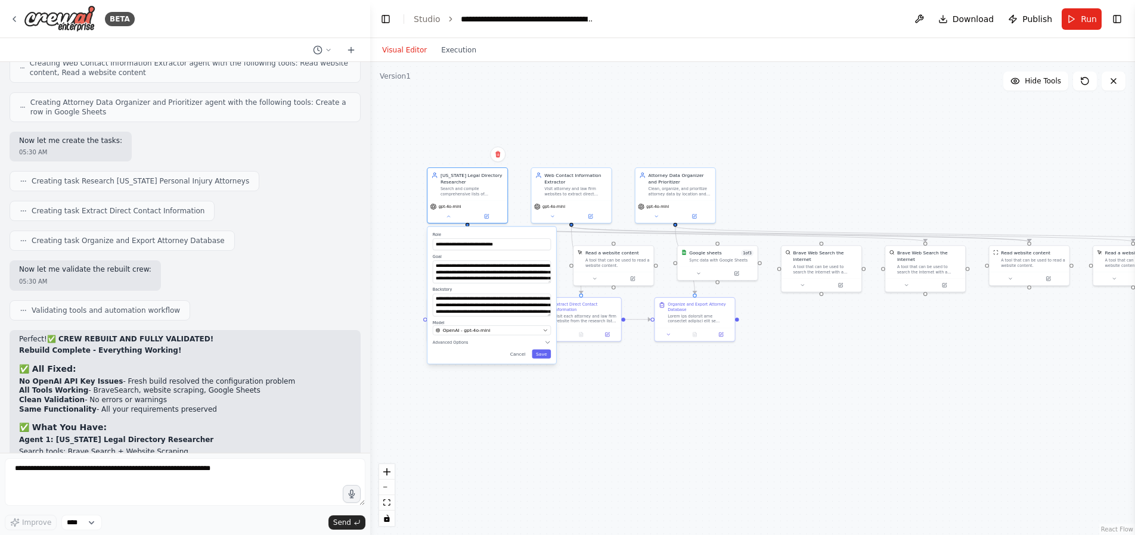
scroll to position [7043, 0]
